Goal: Leave review/rating

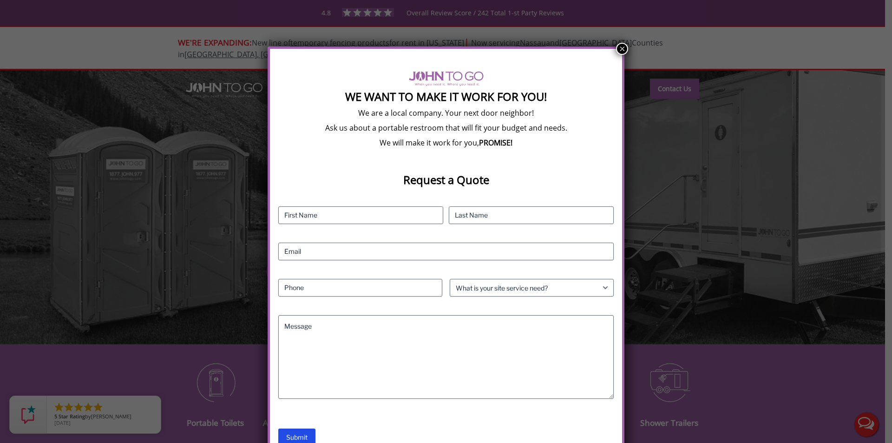
click at [620, 50] on button "×" at bounding box center [622, 49] width 12 height 12
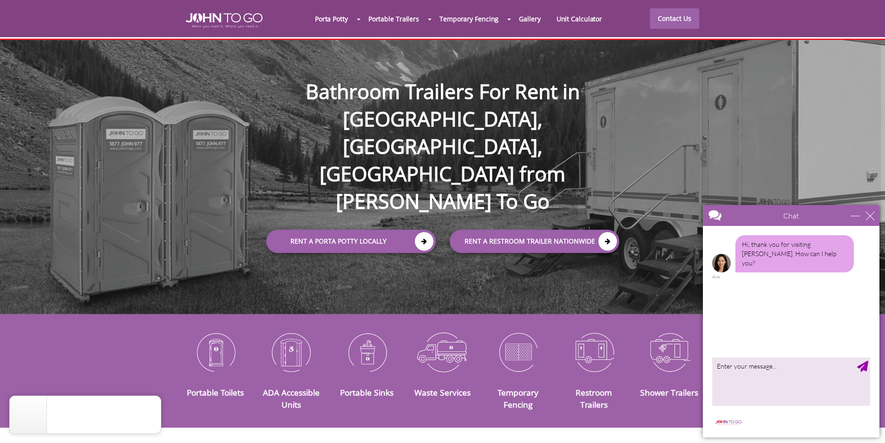
scroll to position [46, 0]
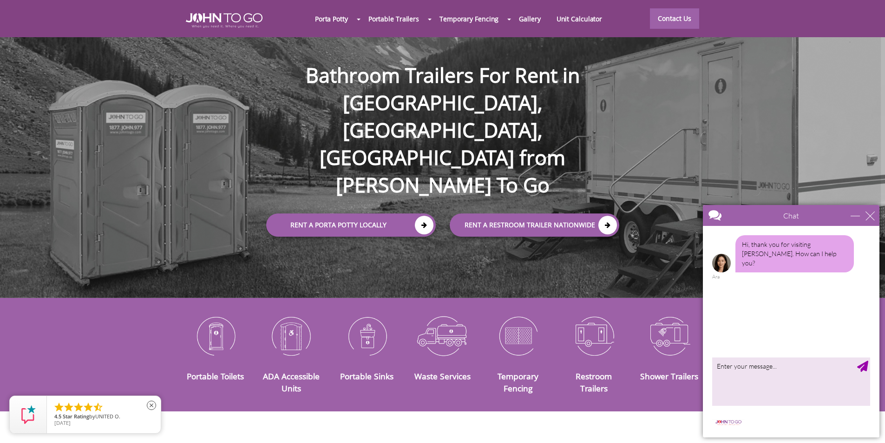
click at [99, 408] on li "" at bounding box center [97, 406] width 11 height 11
